Goal: Task Accomplishment & Management: Manage account settings

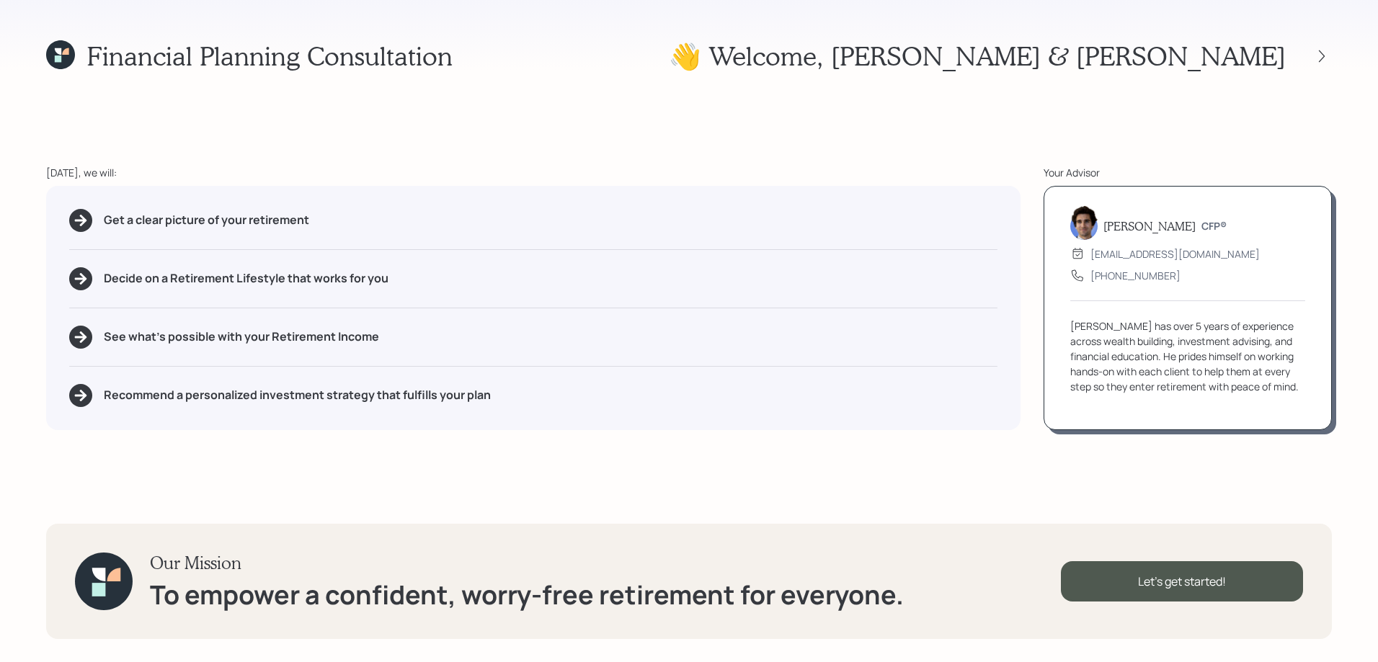
click at [1315, 60] on icon at bounding box center [1322, 56] width 14 height 14
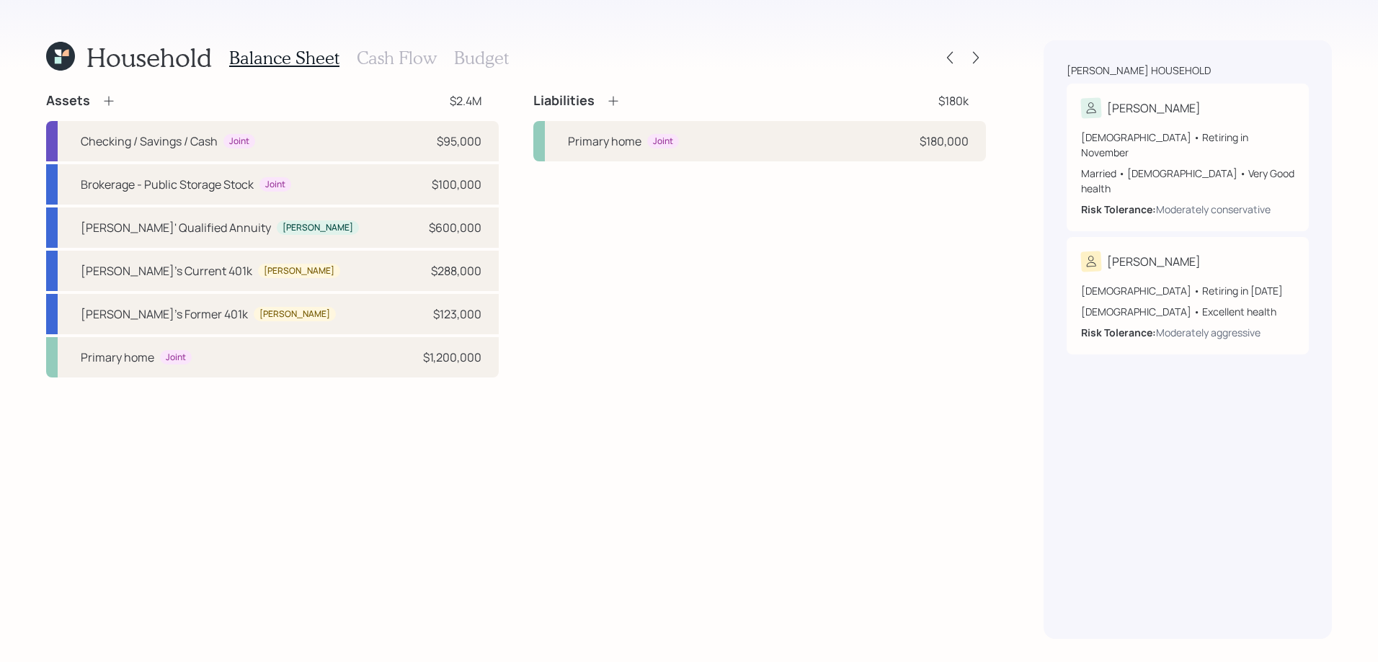
click at [381, 66] on h3 "Cash Flow" at bounding box center [397, 58] width 80 height 21
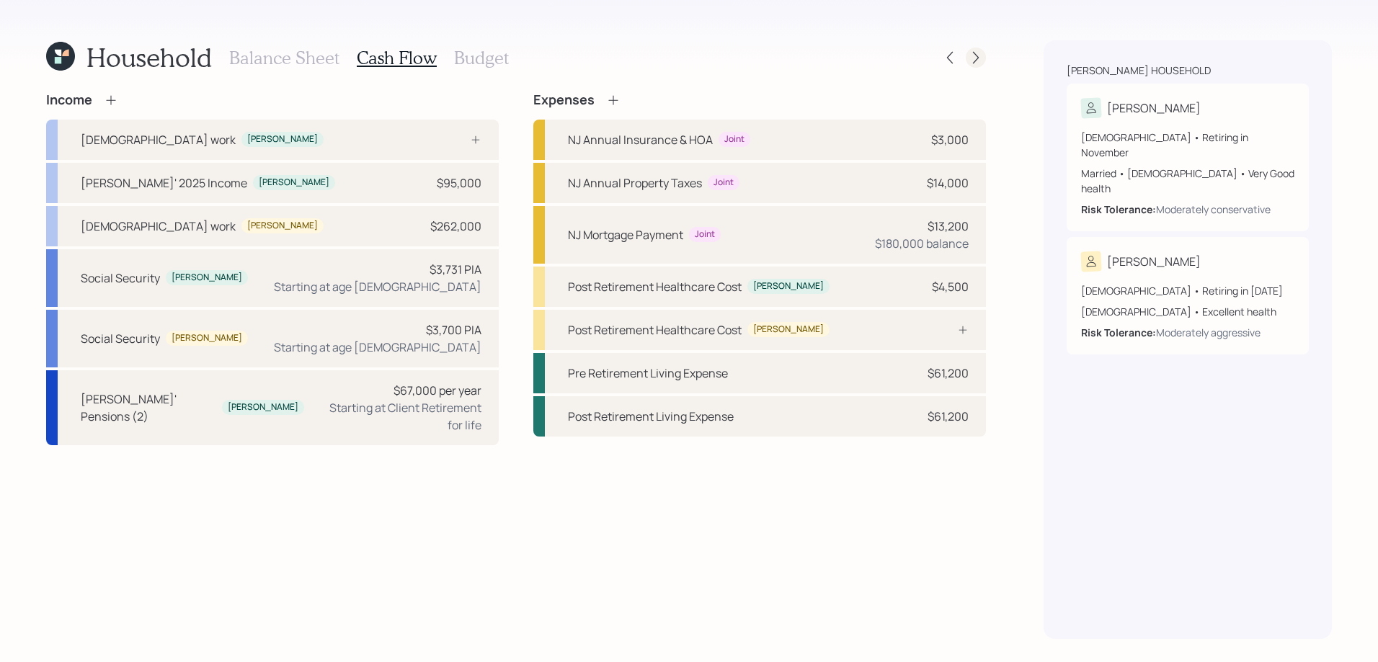
click at [974, 62] on icon at bounding box center [976, 57] width 14 height 14
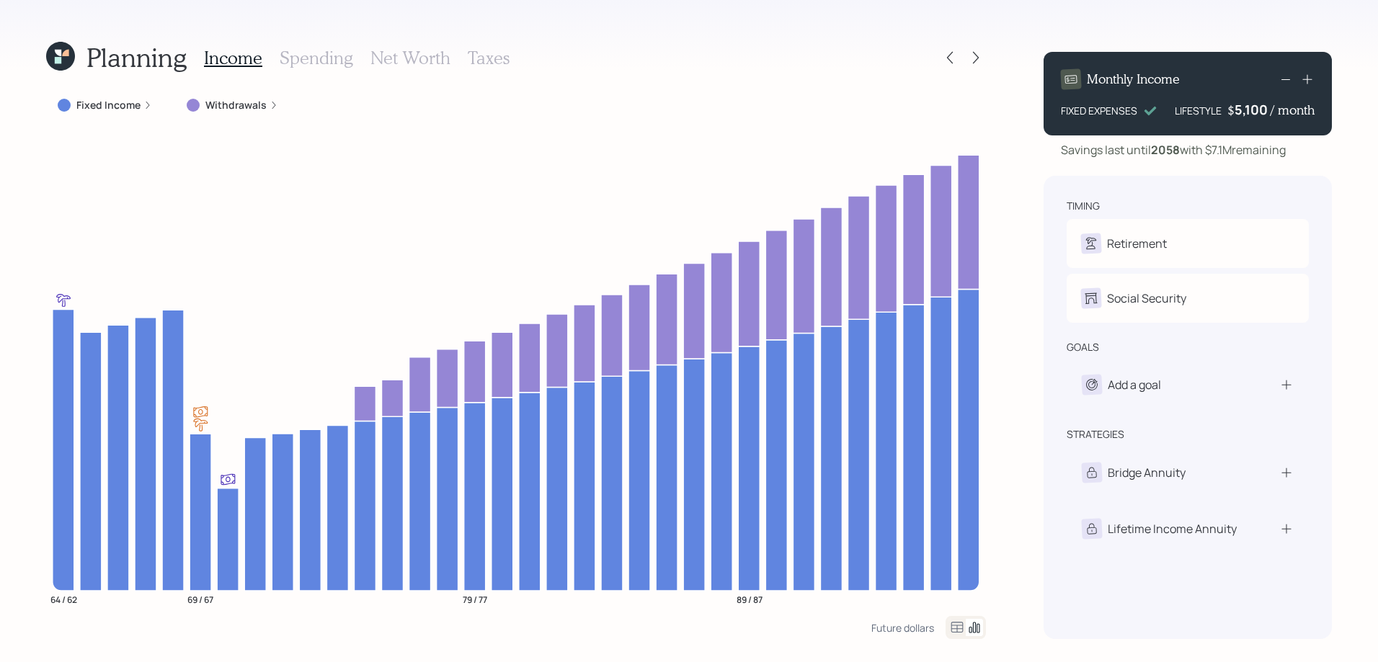
click at [123, 98] on label "Fixed Income" at bounding box center [108, 105] width 64 height 14
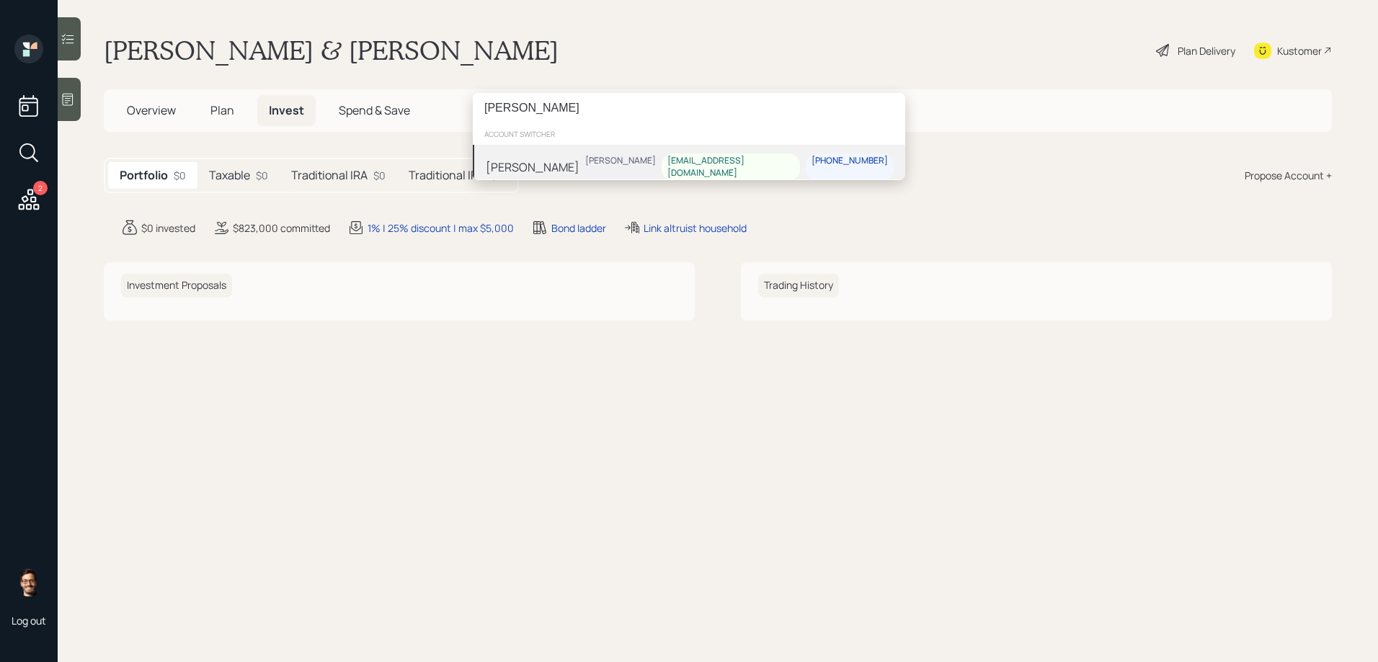
type input "tim brooks"
